Goal: Transaction & Acquisition: Obtain resource

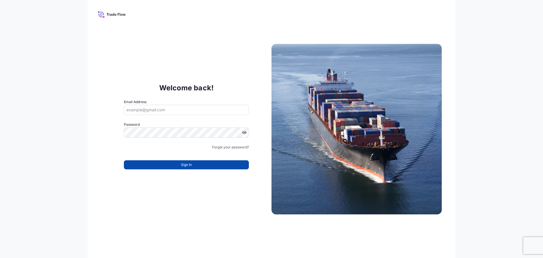
type input "[EMAIL_ADDRESS][DOMAIN_NAME]"
click at [210, 166] on button "Sign In" at bounding box center [186, 164] width 125 height 9
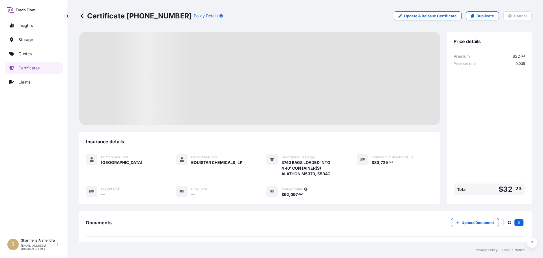
click at [373, 18] on div "Certificate [PHONE_NUMBER] Policy Details Update & Reissue Certificate Duplicat…" at bounding box center [305, 15] width 453 height 9
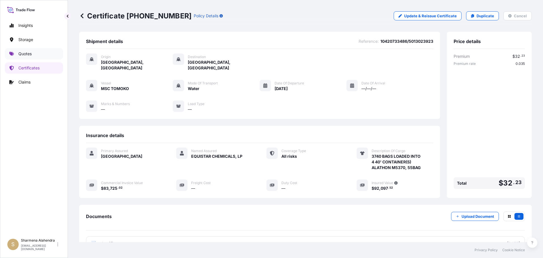
click at [27, 57] on link "Quotes" at bounding box center [34, 53] width 58 height 11
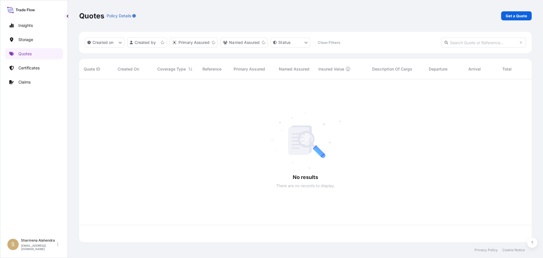
scroll to position [162, 448]
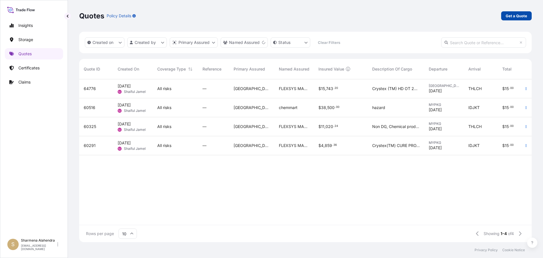
click at [527, 16] on p "Get a Quote" at bounding box center [517, 16] width 22 height 6
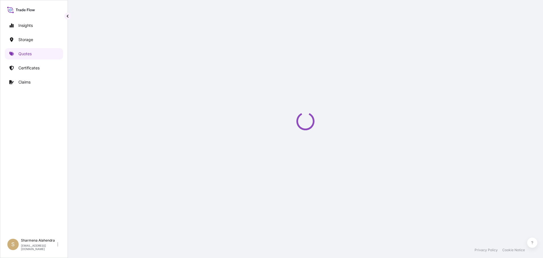
select select "Water"
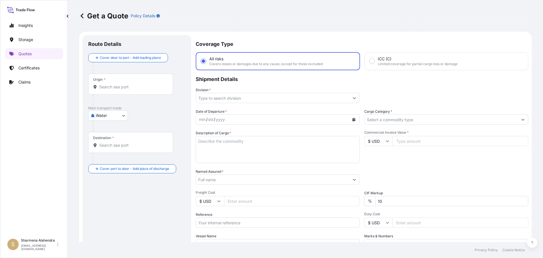
scroll to position [9, 0]
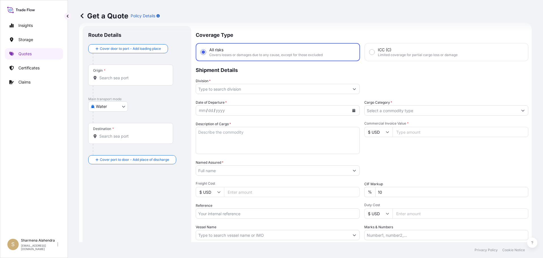
click at [121, 78] on input "Origin *" at bounding box center [132, 78] width 67 height 6
paste input "[GEOGRAPHIC_DATA], [GEOGRAPHIC_DATA]"
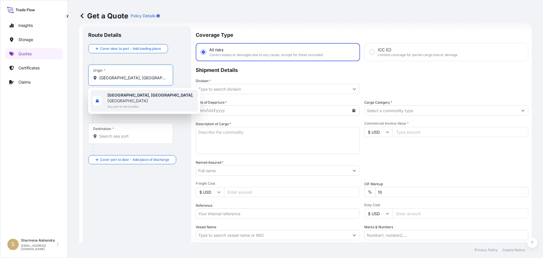
click at [119, 96] on b "[GEOGRAPHIC_DATA], [GEOGRAPHIC_DATA]" at bounding box center [150, 95] width 85 height 5
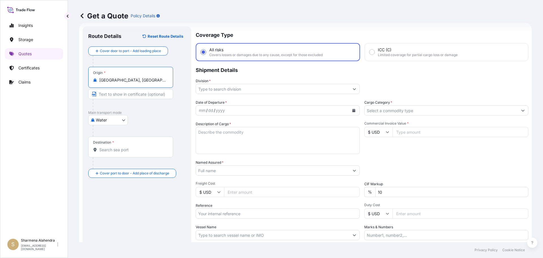
type input "[GEOGRAPHIC_DATA], [GEOGRAPHIC_DATA], [GEOGRAPHIC_DATA]"
drag, startPoint x: 286, startPoint y: 39, endPoint x: 286, endPoint y: 43, distance: 4.2
click at [286, 39] on p "Coverage Type" at bounding box center [362, 34] width 333 height 17
click at [125, 147] on div "Destination *" at bounding box center [130, 146] width 85 height 21
click at [125, 147] on input "Destination *" at bounding box center [132, 150] width 67 height 6
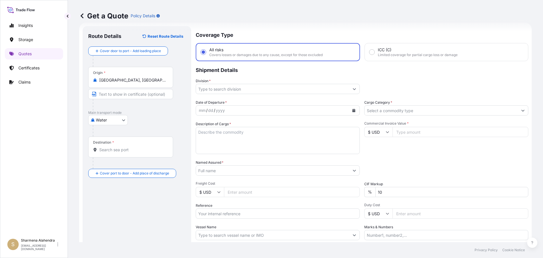
paste input "[GEOGRAPHIC_DATA], [GEOGRAPHIC_DATA]"
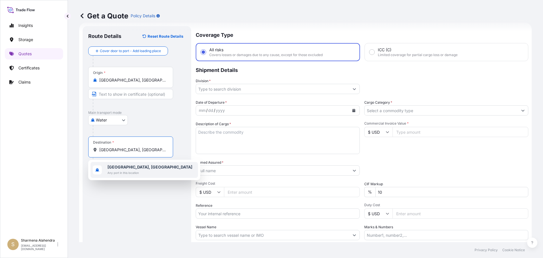
click at [122, 168] on b "[GEOGRAPHIC_DATA], [GEOGRAPHIC_DATA]" at bounding box center [150, 166] width 85 height 5
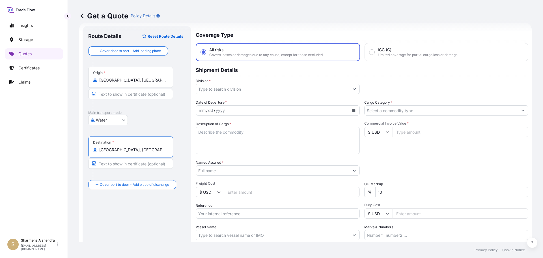
type input "[GEOGRAPHIC_DATA], [GEOGRAPHIC_DATA]"
click at [258, 89] on input "Division *" at bounding box center [272, 89] width 153 height 10
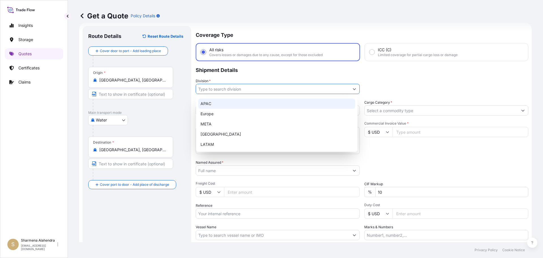
click at [216, 106] on div "APAC" at bounding box center [276, 103] width 157 height 10
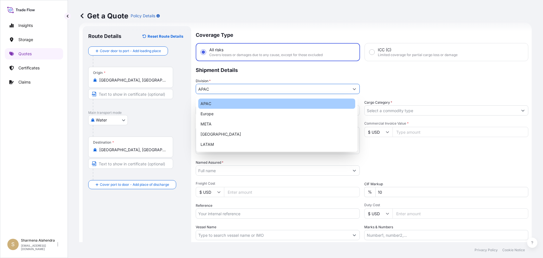
type input "APAC"
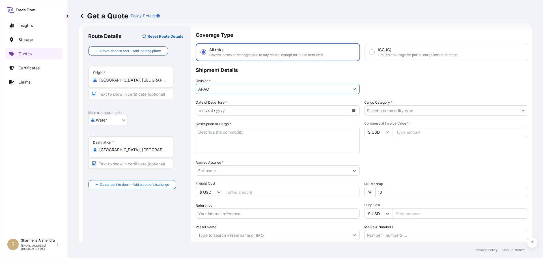
click at [221, 108] on div "yyyy" at bounding box center [220, 110] width 10 height 7
click at [353, 109] on icon "Calendar" at bounding box center [354, 110] width 3 height 3
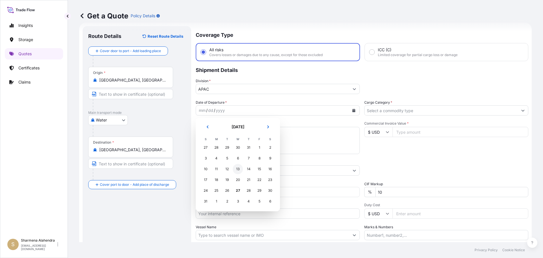
click at [239, 168] on div "13" at bounding box center [238, 169] width 10 height 10
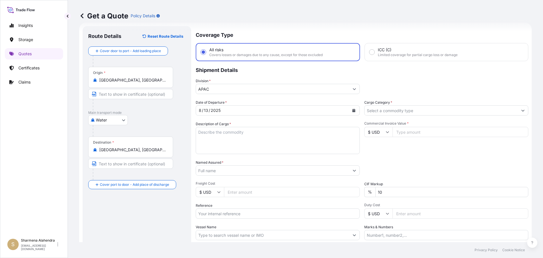
click at [387, 35] on p "Coverage Type" at bounding box center [362, 34] width 333 height 17
click at [236, 137] on textarea "Description of Cargo *" at bounding box center [278, 140] width 164 height 27
click at [294, 135] on textarea "Description of Cargo *" at bounding box center [278, 140] width 164 height 27
paste textarea "BAG LOADED INTO 5 20' DRY VAN PETROTHENE GA564189, SEABULK"
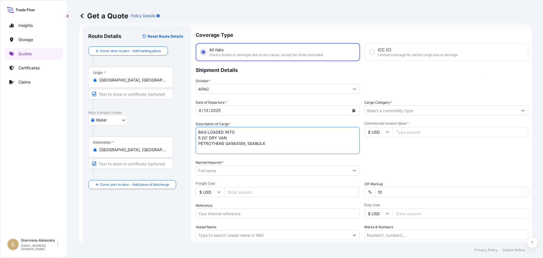
click at [199, 134] on textarea "BAG LOADED INTO 5 20' DRY VAN PETROTHENE GA564189, SEABULK" at bounding box center [278, 140] width 164 height 27
type textarea "5 BAG LOADED INTO 5 20' DRY VAN PETROTHENE GA564189, SEABULK"
click at [324, 170] on input "Named Assured *" at bounding box center [272, 170] width 153 height 10
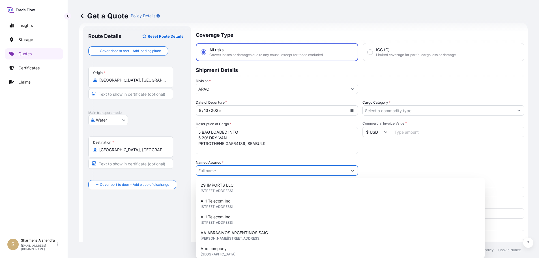
paste input "EQUISTAR CHEMICALS, LP"
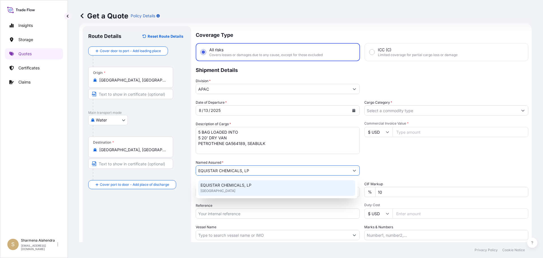
click at [231, 186] on span "EQUISTAR CHEMICALS, LP" at bounding box center [226, 185] width 51 height 6
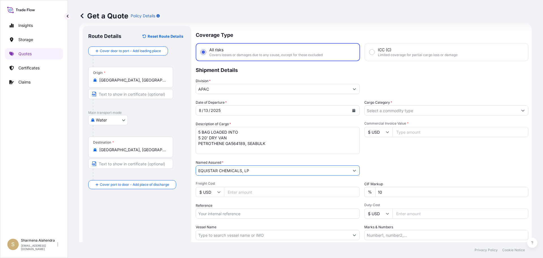
type input "EQUISTAR CHEMICALS, LP"
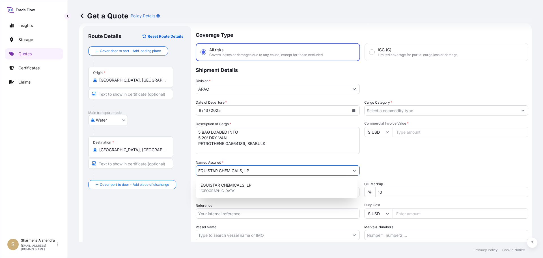
click at [222, 213] on input "Reference" at bounding box center [278, 213] width 164 height 10
paste input "10420836113"
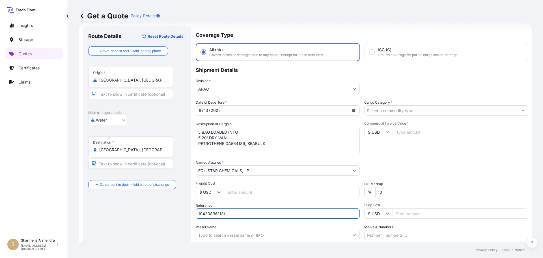
paste input "5013159530"
type input "10420836113/5013159530"
click at [234, 235] on input "Vessel Name" at bounding box center [272, 235] width 153 height 10
click at [295, 236] on input "Vessel Name" at bounding box center [272, 235] width 153 height 10
paste input "[PERSON_NAME] V"
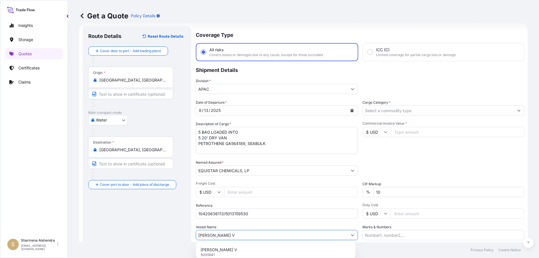
click at [218, 250] on p "[PERSON_NAME] V" at bounding box center [219, 250] width 37 height 6
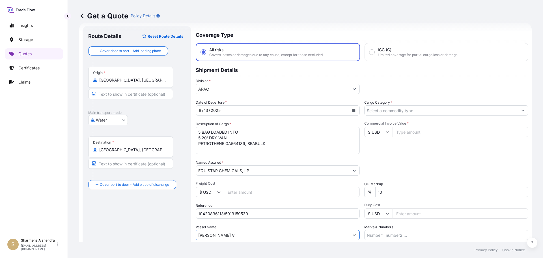
type input "[PERSON_NAME] V"
click at [383, 112] on input "Cargo Category *" at bounding box center [441, 110] width 153 height 10
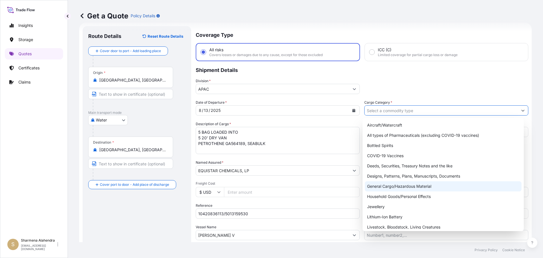
click at [387, 185] on div "General Cargo/Hazardous Material" at bounding box center [443, 186] width 157 height 10
type input "General Cargo/Hazardous Material"
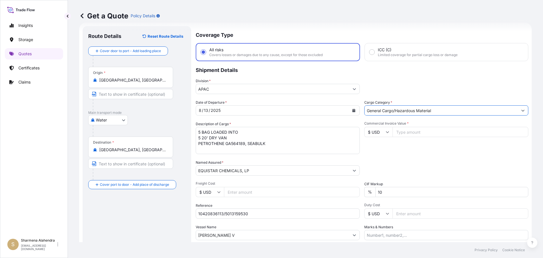
click at [398, 164] on div "Packing Category Type to search a container mode Please select a primary mode o…" at bounding box center [446, 168] width 164 height 16
click at [240, 121] on div "Date of Departure * [DATE] Cargo Category * General Cargo/Hazardous Material De…" at bounding box center [362, 170] width 333 height 140
click at [428, 131] on input "Commercial Invoice Value *" at bounding box center [461, 132] width 136 height 10
paste input "75611.80"
type input "75611.81"
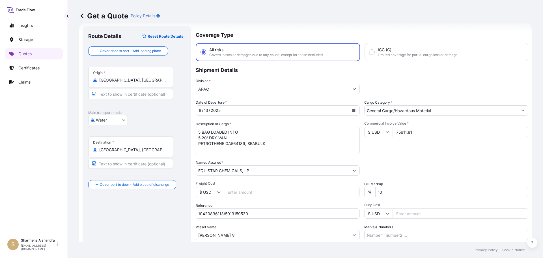
click at [426, 175] on div "Packing Category Type to search a container mode Please select a primary mode o…" at bounding box center [446, 168] width 164 height 16
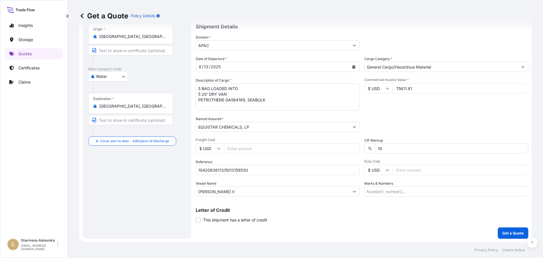
click at [403, 116] on div "Packing Category Type to search a container mode Please select a primary mode o…" at bounding box center [446, 124] width 164 height 16
click at [505, 233] on p "Get a Quote" at bounding box center [514, 233] width 22 height 6
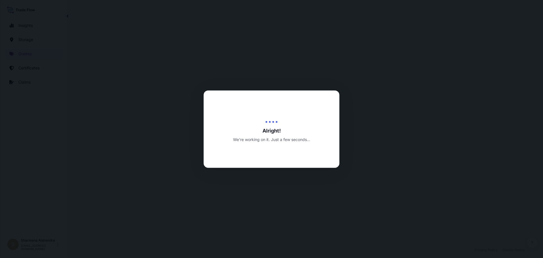
select select "Water"
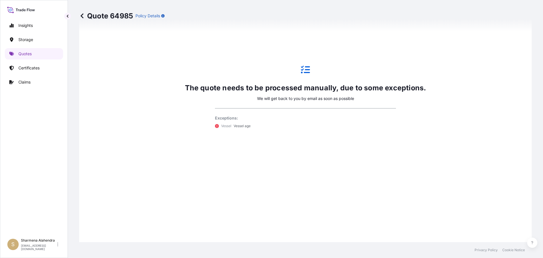
scroll to position [357, 0]
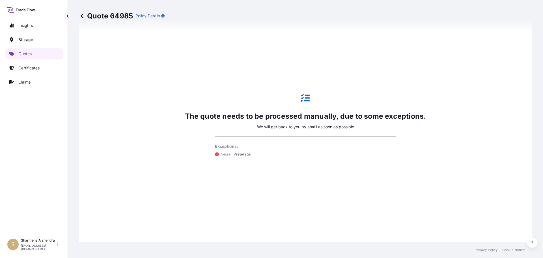
click at [385, 143] on div "Exceptions: Vessel Vessel age" at bounding box center [305, 146] width 181 height 21
click at [83, 17] on icon at bounding box center [82, 16] width 6 height 6
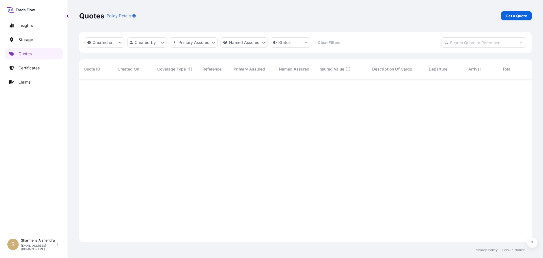
scroll to position [162, 448]
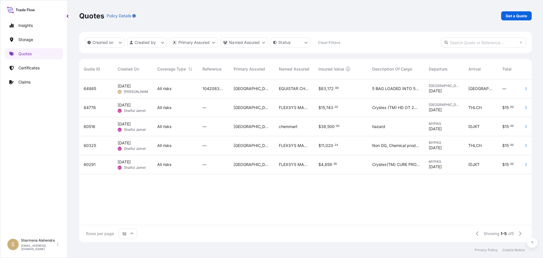
click at [212, 88] on span "10420836113/5013159530" at bounding box center [214, 89] width 22 height 6
select select "Water"
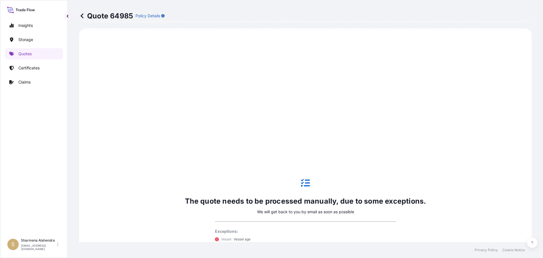
scroll to position [357, 0]
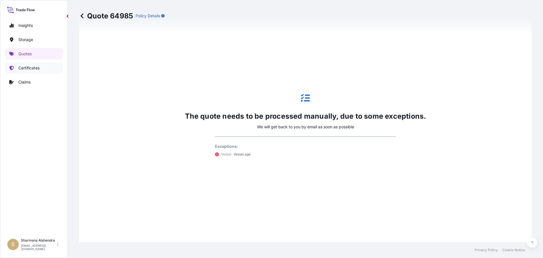
click at [30, 65] on p "Certificates" at bounding box center [28, 68] width 21 height 6
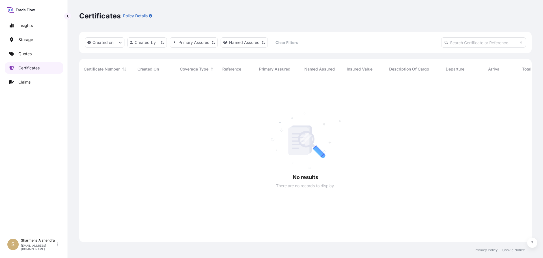
scroll to position [162, 448]
click at [35, 54] on link "Quotes" at bounding box center [34, 53] width 58 height 11
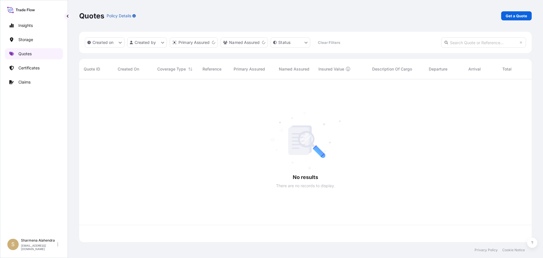
scroll to position [162, 448]
click at [517, 17] on p "Get a Quote" at bounding box center [517, 16] width 22 height 6
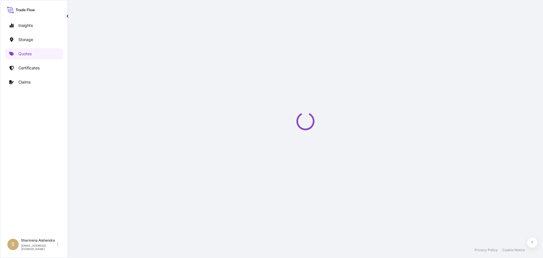
select select "Water"
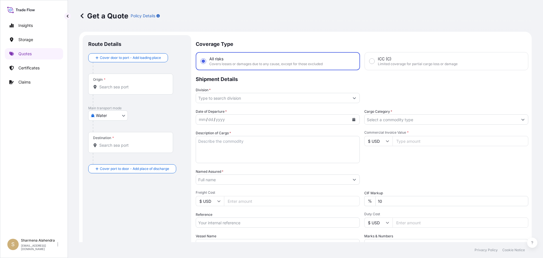
scroll to position [9, 0]
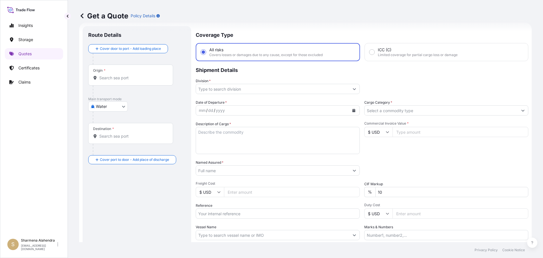
click at [313, 25] on div "Get a Quote Policy Details" at bounding box center [305, 16] width 453 height 32
click at [119, 80] on input "Origin *" at bounding box center [132, 78] width 67 height 6
paste input "[GEOGRAPHIC_DATA], [GEOGRAPHIC_DATA]"
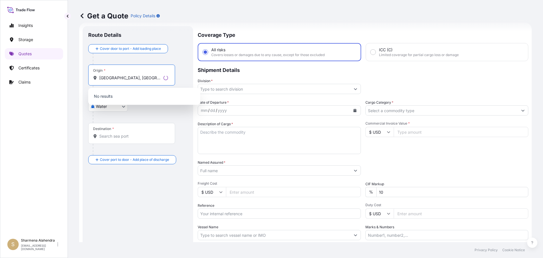
click at [118, 96] on p "No results" at bounding box center [145, 96] width 108 height 12
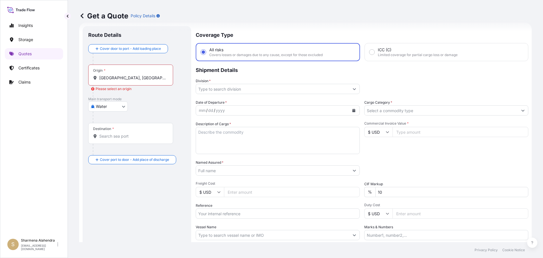
click at [118, 80] on input "[GEOGRAPHIC_DATA], [GEOGRAPHIC_DATA]" at bounding box center [132, 78] width 67 height 6
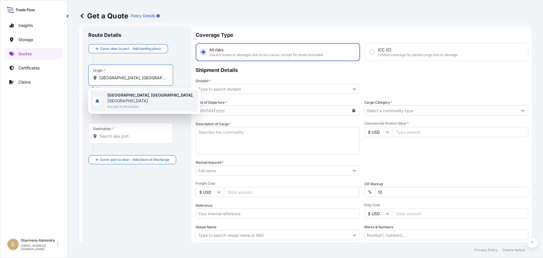
click at [123, 97] on span "[GEOGRAPHIC_DATA], [GEOGRAPHIC_DATA] , [GEOGRAPHIC_DATA]" at bounding box center [152, 97] width 88 height 11
type input "[GEOGRAPHIC_DATA], [GEOGRAPHIC_DATA], [GEOGRAPHIC_DATA]"
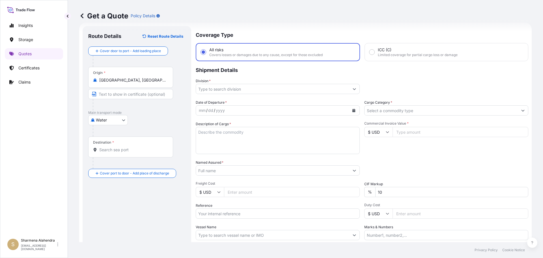
click at [391, 33] on p "Coverage Type" at bounding box center [362, 34] width 333 height 17
click at [110, 149] on input "Destination *" at bounding box center [132, 150] width 67 height 6
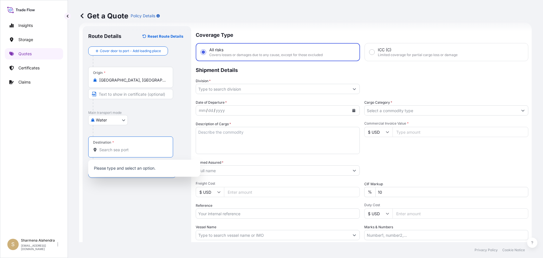
paste input "[GEOGRAPHIC_DATA], [GEOGRAPHIC_DATA]"
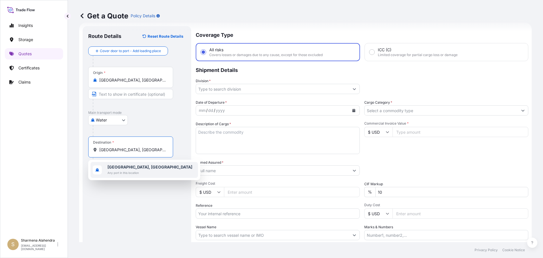
click at [115, 168] on b "[GEOGRAPHIC_DATA], [GEOGRAPHIC_DATA]" at bounding box center [150, 166] width 85 height 5
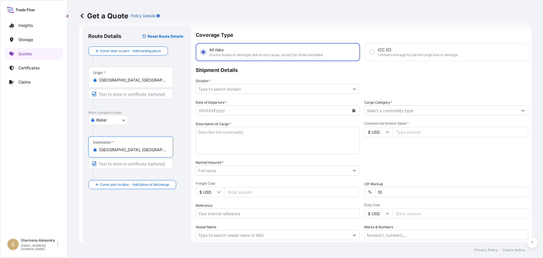
type input "[GEOGRAPHIC_DATA], [GEOGRAPHIC_DATA]"
click at [239, 89] on input "Division *" at bounding box center [272, 89] width 153 height 10
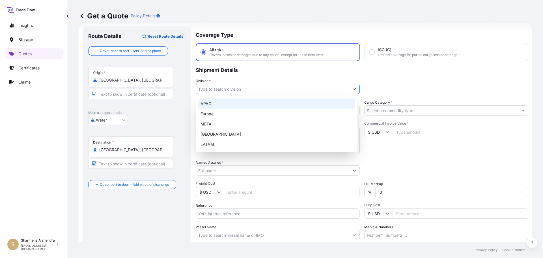
click at [209, 103] on div "APAC" at bounding box center [276, 103] width 157 height 10
type input "APAC"
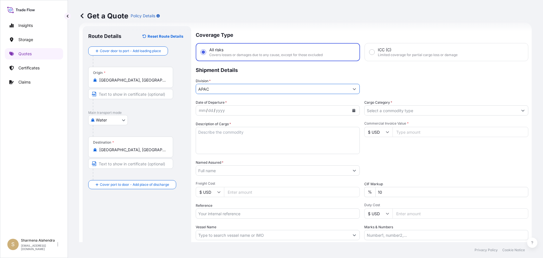
click at [353, 110] on icon "Calendar" at bounding box center [354, 110] width 3 height 3
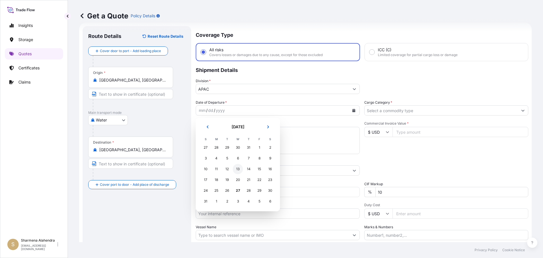
click at [236, 170] on div "13" at bounding box center [238, 169] width 10 height 10
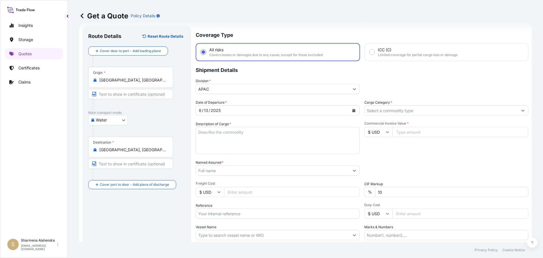
click at [433, 19] on div "Get a Quote Policy Details" at bounding box center [305, 15] width 453 height 9
click at [242, 137] on textarea "Description of Cargo *" at bounding box center [278, 140] width 164 height 27
click at [307, 140] on textarea "Description of Cargo *" at bounding box center [278, 140] width 164 height 27
paste textarea "BAG LOADED INTO 5 20' DRY VAN PETROTHENE GA564189, SEABULK"
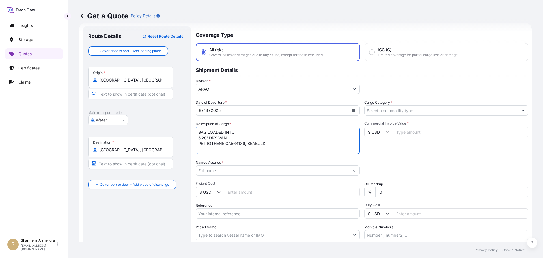
click at [198, 130] on textarea "BAG LOADED INTO 5 20' DRY VAN PETROTHENE GA564189, SEABULK" at bounding box center [278, 140] width 164 height 27
type textarea "5 BAG LOADED INTO 5 20' DRY VAN PETROTHENE GA564189, SEABULK"
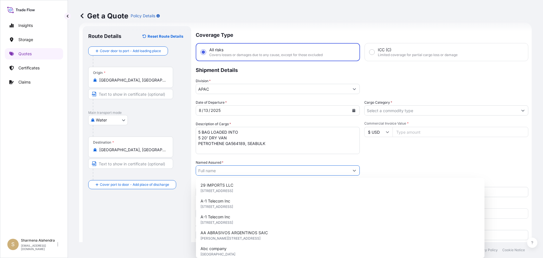
click at [215, 172] on input "Named Assured *" at bounding box center [272, 170] width 153 height 10
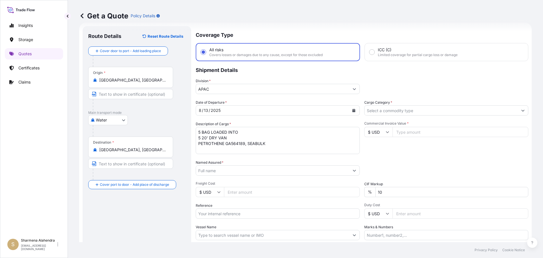
click at [298, 171] on input "Named Assured *" at bounding box center [272, 170] width 153 height 10
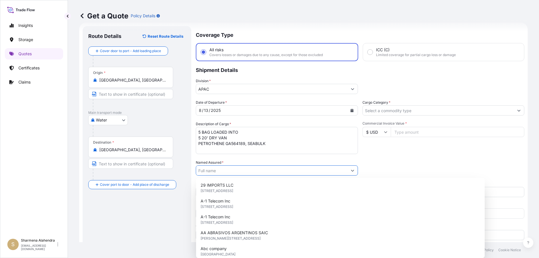
paste input "EQUISTAR CHEMICALS, LP"
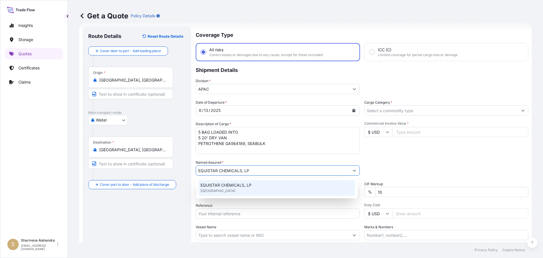
click at [235, 188] on div "EQUISTAR CHEMICALS, LP [GEOGRAPHIC_DATA]" at bounding box center [276, 188] width 157 height 16
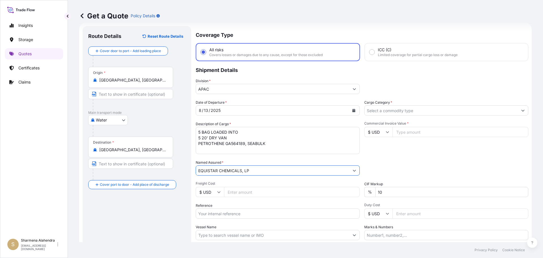
type input "EQUISTAR CHEMICALS, LP"
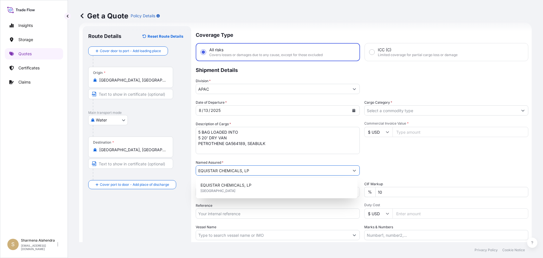
click at [227, 213] on input "Reference" at bounding box center [278, 213] width 164 height 10
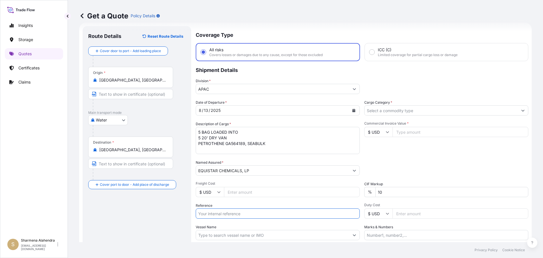
paste input "10420836113"
type input "10420836113/5013159530"
click at [262, 234] on input "Vessel Name" at bounding box center [272, 235] width 153 height 10
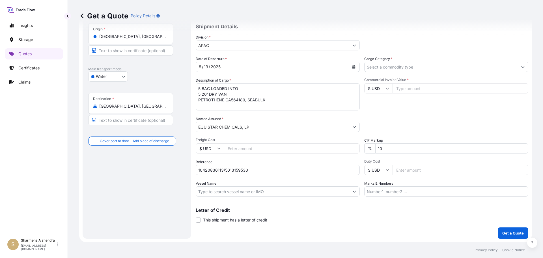
click at [309, 193] on input "Vessel Name" at bounding box center [272, 191] width 153 height 10
paste input "[PERSON_NAME] V"
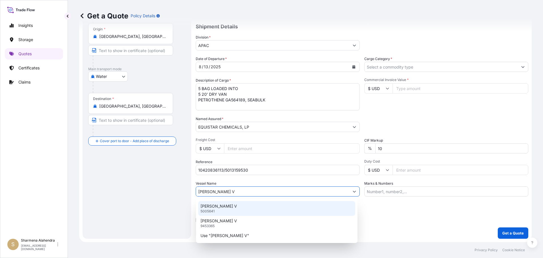
click at [228, 205] on div "[PERSON_NAME] V 5005641" at bounding box center [276, 208] width 157 height 15
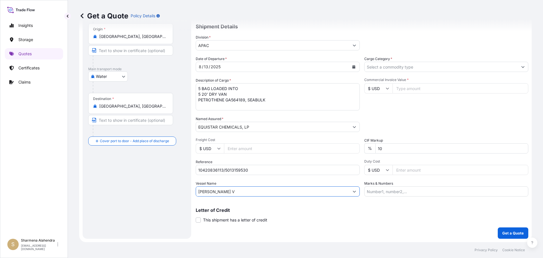
click at [238, 192] on input "[PERSON_NAME] V" at bounding box center [272, 191] width 153 height 10
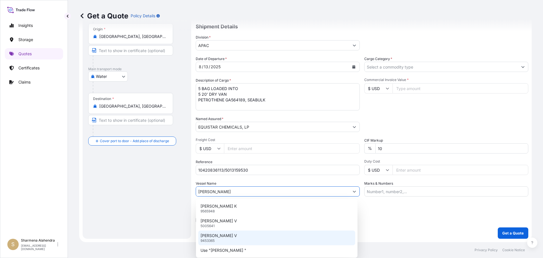
click at [217, 237] on p "[PERSON_NAME] V" at bounding box center [219, 236] width 37 height 6
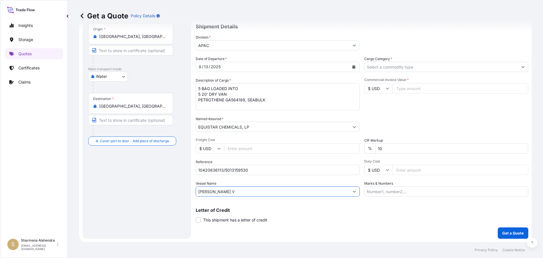
scroll to position [0, 0]
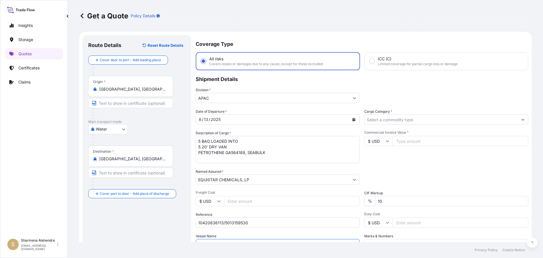
type input "[PERSON_NAME] V"
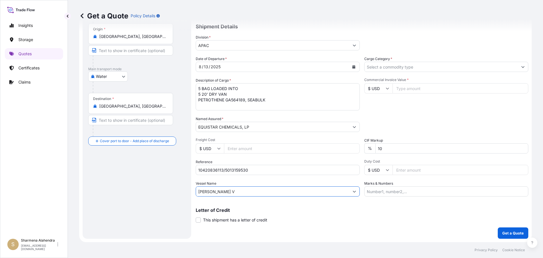
click at [394, 67] on input "Cargo Category *" at bounding box center [441, 67] width 153 height 10
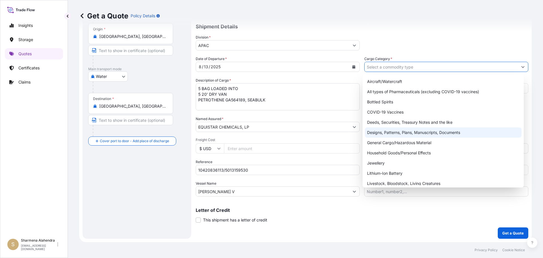
click at [391, 140] on div "General Cargo/Hazardous Material" at bounding box center [443, 143] width 157 height 10
type input "General Cargo/Hazardous Material"
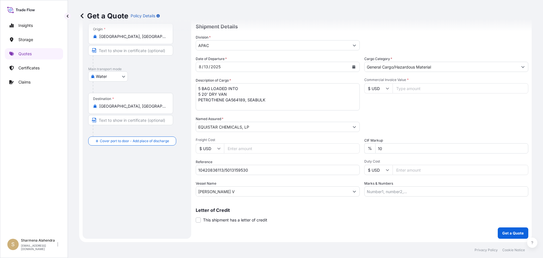
click at [410, 87] on input "Commercial Invoice Value *" at bounding box center [461, 88] width 136 height 10
click at [406, 89] on input "Commercial Invoice Value *" at bounding box center [461, 88] width 136 height 10
paste input "75611.80"
type input "75611.81"
click at [413, 114] on div "Date of Departure * [DATE] Cargo Category * General Cargo/Hazardous Material De…" at bounding box center [362, 126] width 333 height 140
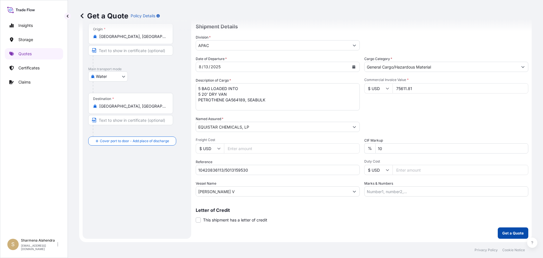
click at [504, 234] on p "Get a Quote" at bounding box center [514, 233] width 22 height 6
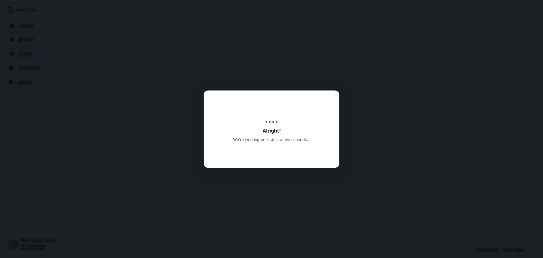
select select "Water"
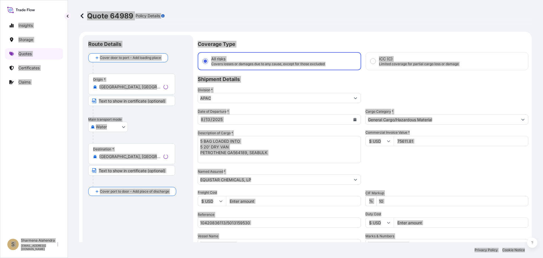
scroll to position [272, 0]
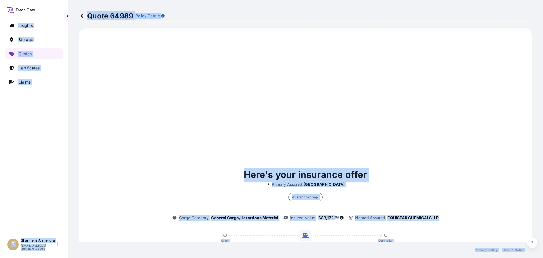
click at [336, 143] on div "Here's your insurance offer Primary Assured Malaysia All risk coverage Cargo Ca…" at bounding box center [305, 237] width 437 height 403
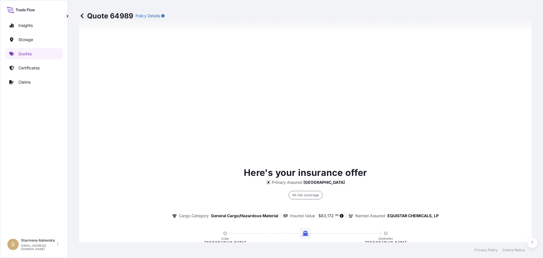
scroll to position [809, 0]
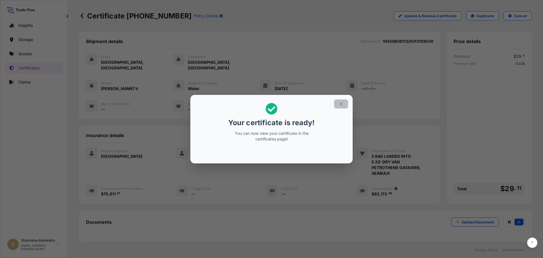
click at [342, 104] on icon "button" at bounding box center [341, 103] width 5 height 5
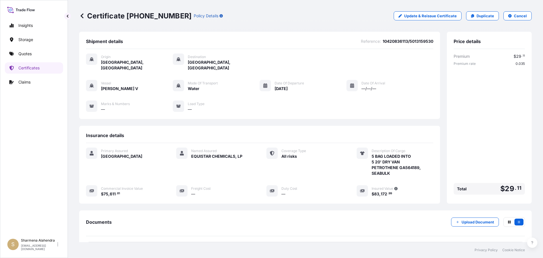
scroll to position [51, 0]
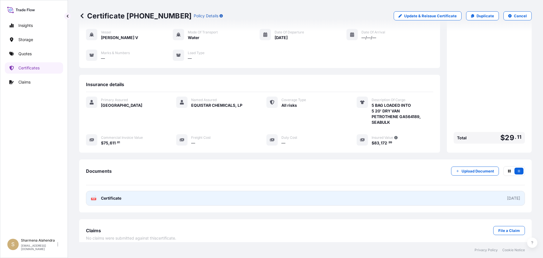
click at [182, 191] on link "PDF Certificate [DATE]" at bounding box center [305, 198] width 439 height 15
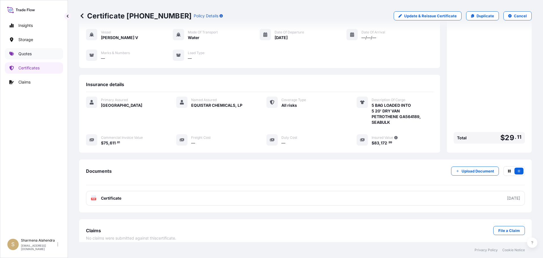
click at [27, 55] on p "Quotes" at bounding box center [24, 54] width 13 height 6
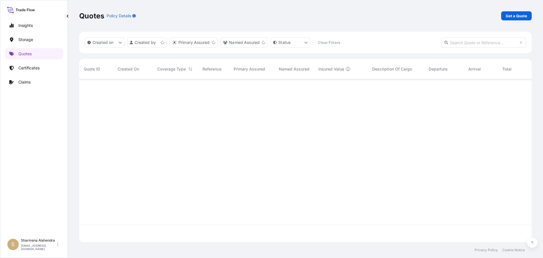
scroll to position [162, 448]
click at [513, 18] on p "Get a Quote" at bounding box center [517, 16] width 22 height 6
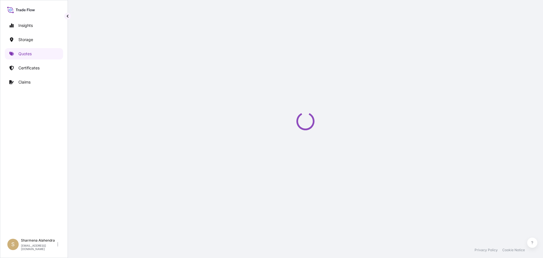
select select "Water"
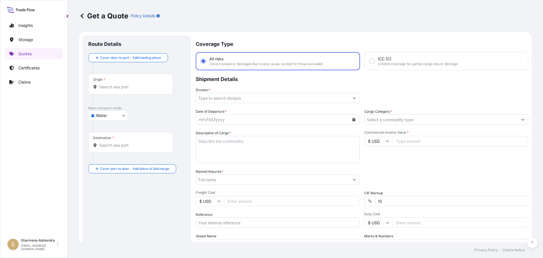
scroll to position [9, 0]
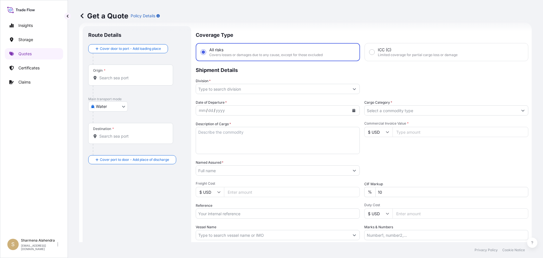
click at [108, 76] on input "Origin *" at bounding box center [132, 78] width 67 height 6
paste input "[GEOGRAPHIC_DATA], [GEOGRAPHIC_DATA]"
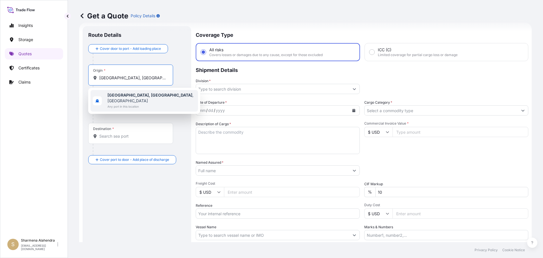
click at [121, 96] on b "[GEOGRAPHIC_DATA], [GEOGRAPHIC_DATA]" at bounding box center [150, 95] width 85 height 5
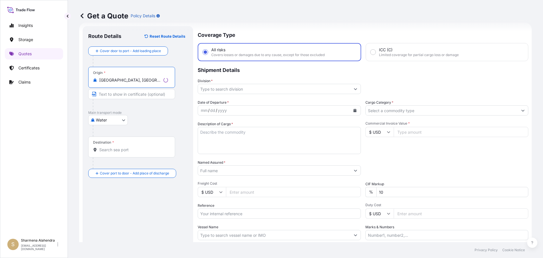
type input "[GEOGRAPHIC_DATA], [GEOGRAPHIC_DATA], [GEOGRAPHIC_DATA]"
drag, startPoint x: 316, startPoint y: 39, endPoint x: 295, endPoint y: 59, distance: 29.3
click at [316, 39] on p "Coverage Type" at bounding box center [362, 34] width 333 height 17
click at [131, 151] on input "Destination *" at bounding box center [132, 150] width 67 height 6
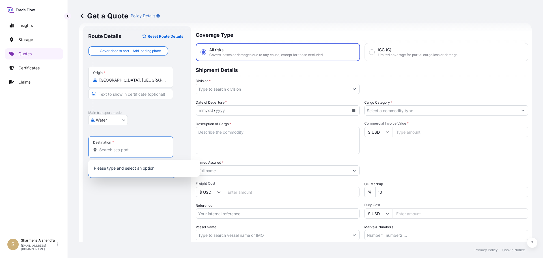
paste input "[GEOGRAPHIC_DATA], [GEOGRAPHIC_DATA]"
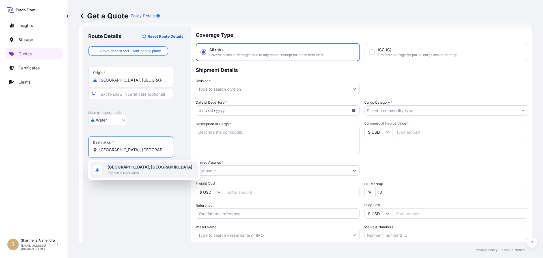
click at [122, 168] on b "[GEOGRAPHIC_DATA], [GEOGRAPHIC_DATA]" at bounding box center [150, 166] width 85 height 5
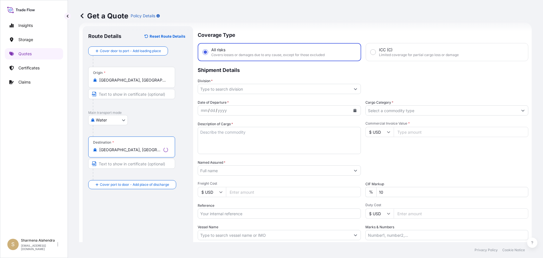
type input "[GEOGRAPHIC_DATA], [GEOGRAPHIC_DATA]"
click at [316, 90] on input "Division *" at bounding box center [274, 89] width 153 height 10
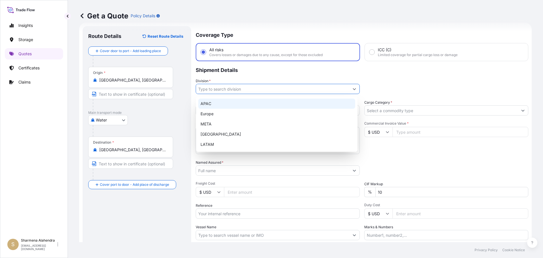
click at [205, 103] on div "APAC" at bounding box center [276, 103] width 157 height 10
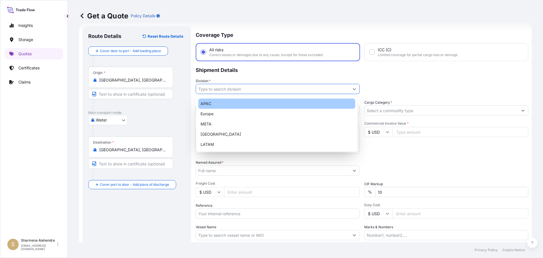
type input "APAC"
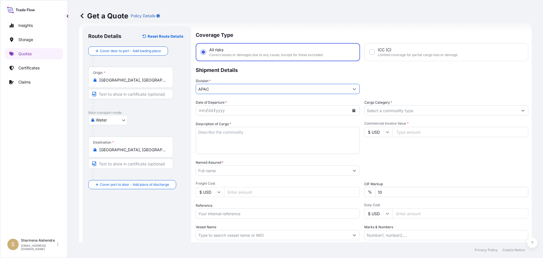
click at [353, 110] on icon "Calendar" at bounding box center [354, 110] width 3 height 3
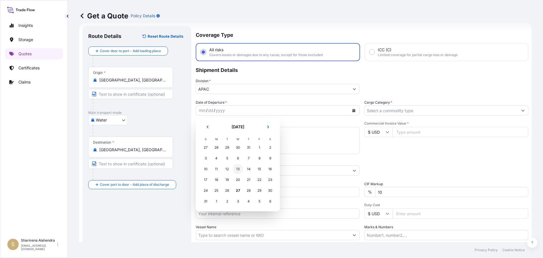
click at [238, 171] on div "13" at bounding box center [238, 169] width 10 height 10
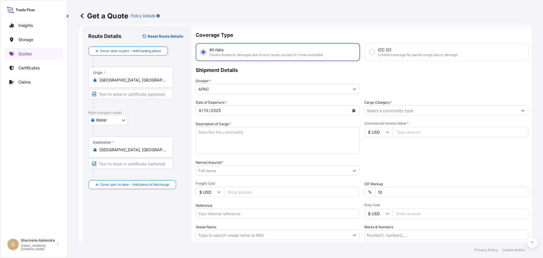
drag, startPoint x: 388, startPoint y: 32, endPoint x: 426, endPoint y: 6, distance: 45.9
click at [388, 32] on p "Coverage Type" at bounding box center [362, 34] width 333 height 17
click at [299, 131] on textarea "Description of Cargo *" at bounding box center [278, 140] width 164 height 27
paste textarea "BAG LOADED INTO 5 20' DRY VAN PETROTHENE GA564189, SEABULK"
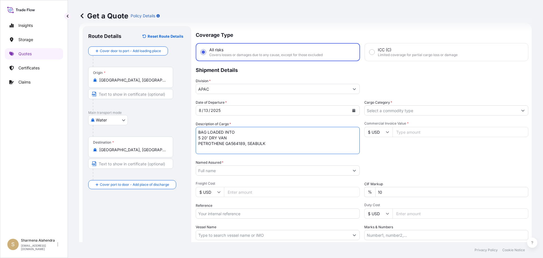
click at [199, 133] on textarea "BAG LOADED INTO 5 20' DRY VAN PETROTHENE GA564189, SEABULK" at bounding box center [278, 140] width 164 height 27
type textarea "5 BAG LOADED INTO 5 20' DRY VAN PETROTHENE GA564189, SEABULK"
click at [310, 171] on input "Named Assured *" at bounding box center [272, 170] width 153 height 10
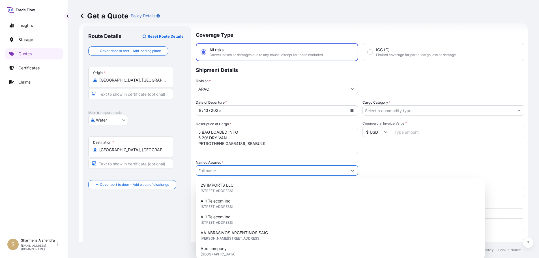
paste input "EQUISTAR CHEMICALS, LP"
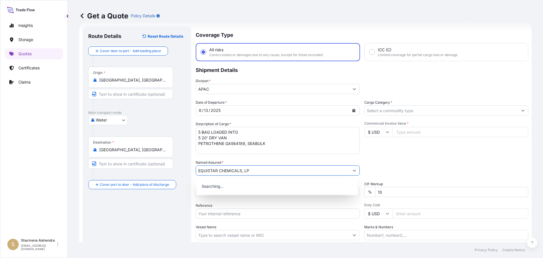
type input "EQUISTAR CHEMICALS, LP"
click at [226, 186] on p "Searching..." at bounding box center [276, 186] width 157 height 12
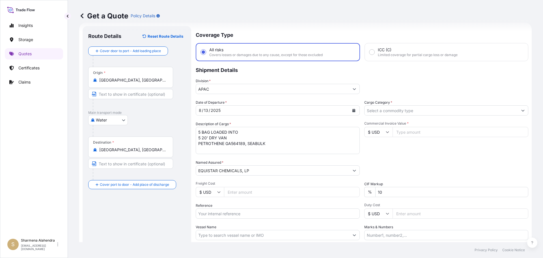
click at [250, 171] on input "EQUISTAR CHEMICALS, LP" at bounding box center [272, 170] width 153 height 10
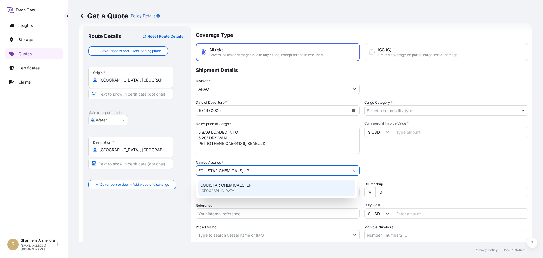
click at [218, 195] on div "EQUISTAR CHEMICALS, LP [GEOGRAPHIC_DATA]" at bounding box center [276, 188] width 157 height 16
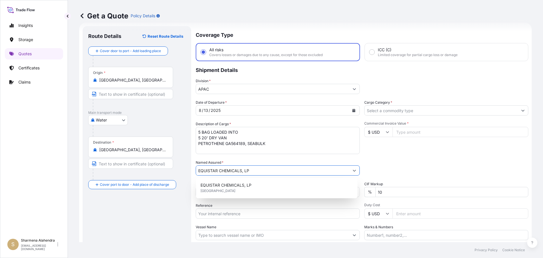
click at [232, 214] on input "Reference" at bounding box center [278, 213] width 164 height 10
paste input "10420836114"
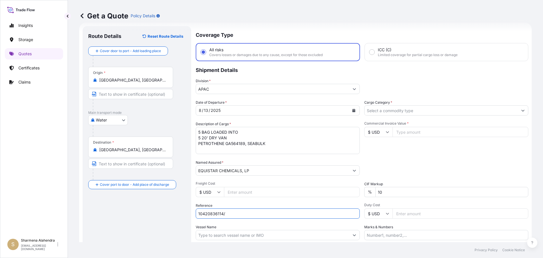
paste input "5013159568"
type input "10420836114/5013159568"
click at [300, 233] on input "Vessel Name" at bounding box center [272, 235] width 153 height 10
paste input "5013159568"
click at [287, 235] on input "5013159568" at bounding box center [272, 235] width 153 height 10
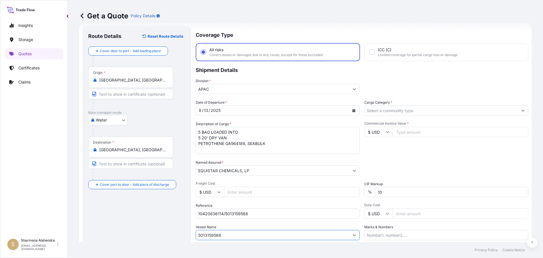
click at [287, 235] on input "5013159568" at bounding box center [272, 235] width 153 height 10
paste input "[PERSON_NAME] V"
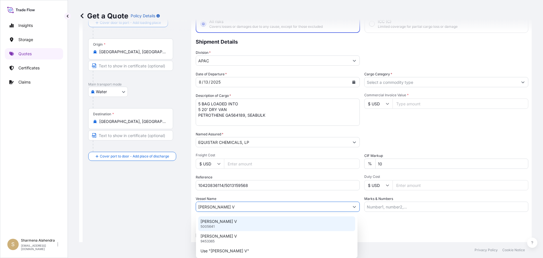
scroll to position [53, 0]
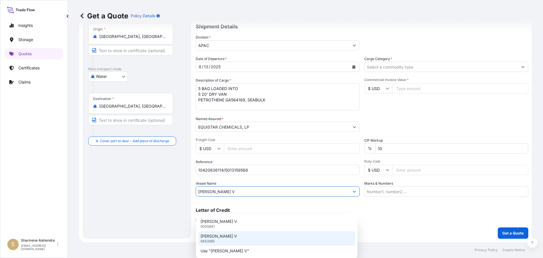
click at [213, 242] on p "9453365" at bounding box center [208, 241] width 14 height 5
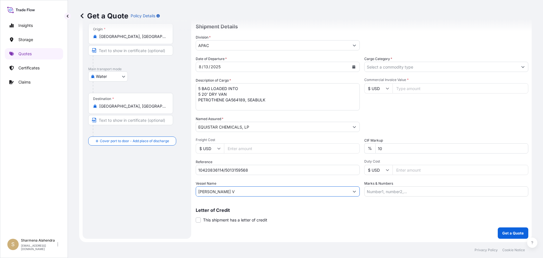
scroll to position [0, 0]
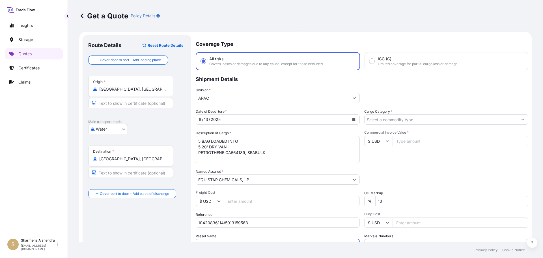
type input "[PERSON_NAME] V"
click at [414, 118] on input "Cargo Category *" at bounding box center [441, 119] width 153 height 10
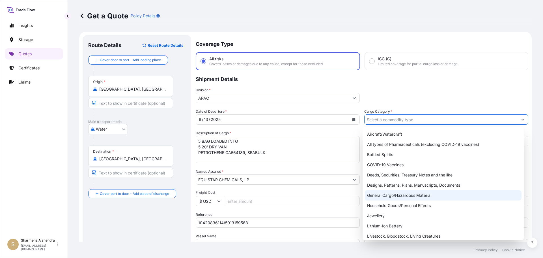
click at [385, 196] on div "General Cargo/Hazardous Material" at bounding box center [443, 195] width 157 height 10
type input "General Cargo/Hazardous Material"
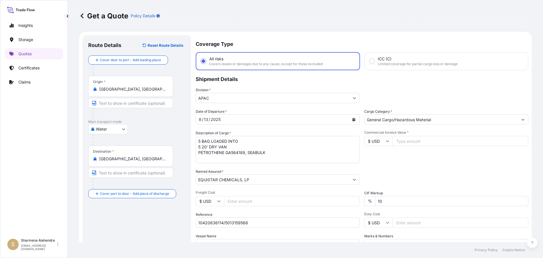
click at [147, 227] on div "Route Details Reset Route Details Cover door to port - Add loading place Place …" at bounding box center [136, 163] width 97 height 245
click at [402, 142] on input "Commercial Invoice Value *" at bounding box center [461, 141] width 136 height 10
paste input "75531.87"
type input "75531.87"
click at [407, 160] on div "Commercial Invoice Value * $ USD 75531.87" at bounding box center [446, 146] width 164 height 33
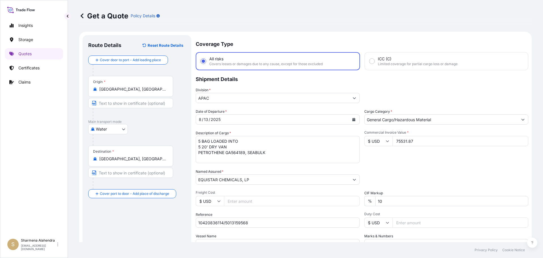
drag, startPoint x: 413, startPoint y: 162, endPoint x: 402, endPoint y: 175, distance: 17.1
click at [413, 162] on div "Commercial Invoice Value * $ USD 75531.87" at bounding box center [446, 146] width 164 height 33
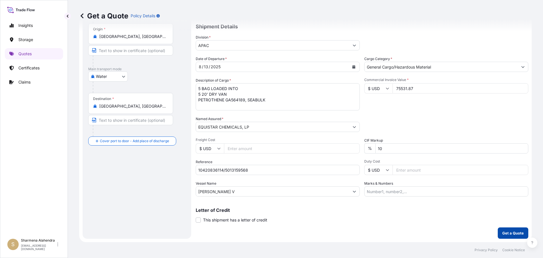
click at [498, 235] on button "Get a Quote" at bounding box center [513, 232] width 31 height 11
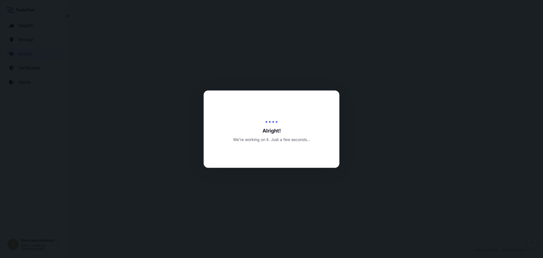
select select "Water"
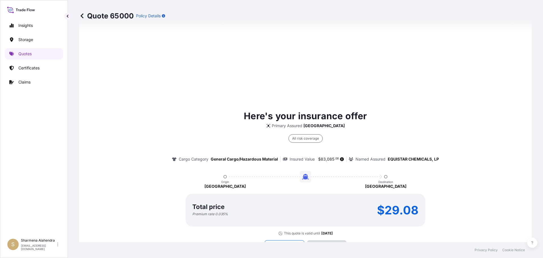
scroll to position [809, 0]
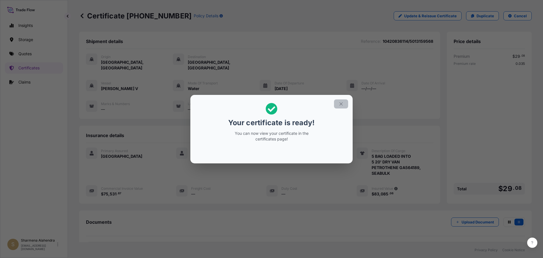
click at [338, 103] on button "button" at bounding box center [341, 103] width 14 height 9
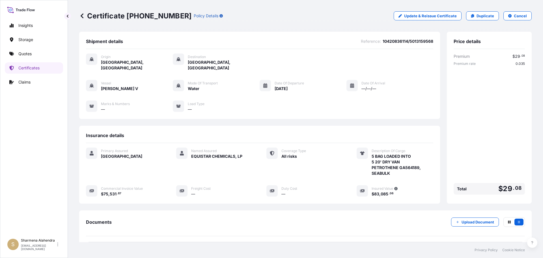
scroll to position [51, 0]
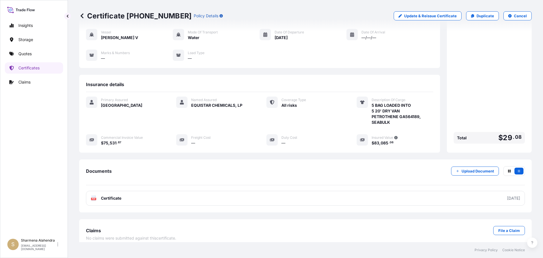
click at [303, 193] on link "PDF Certificate [DATE]" at bounding box center [305, 198] width 439 height 15
